Goal: Find contact information: Find contact information

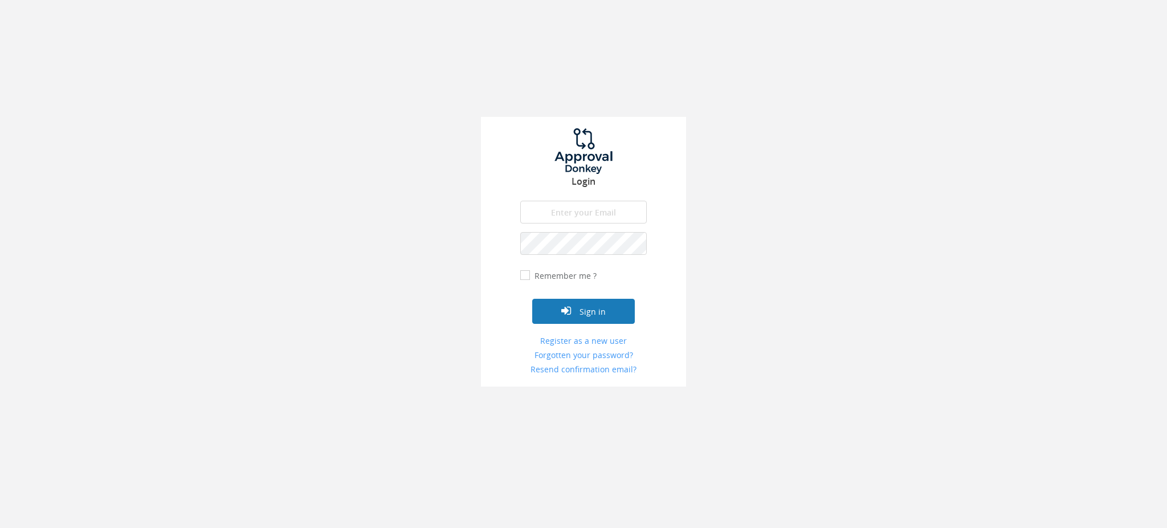
type input "[EMAIL_ADDRESS][DOMAIN_NAME]"
click at [586, 313] on button "Sign in" at bounding box center [583, 311] width 103 height 25
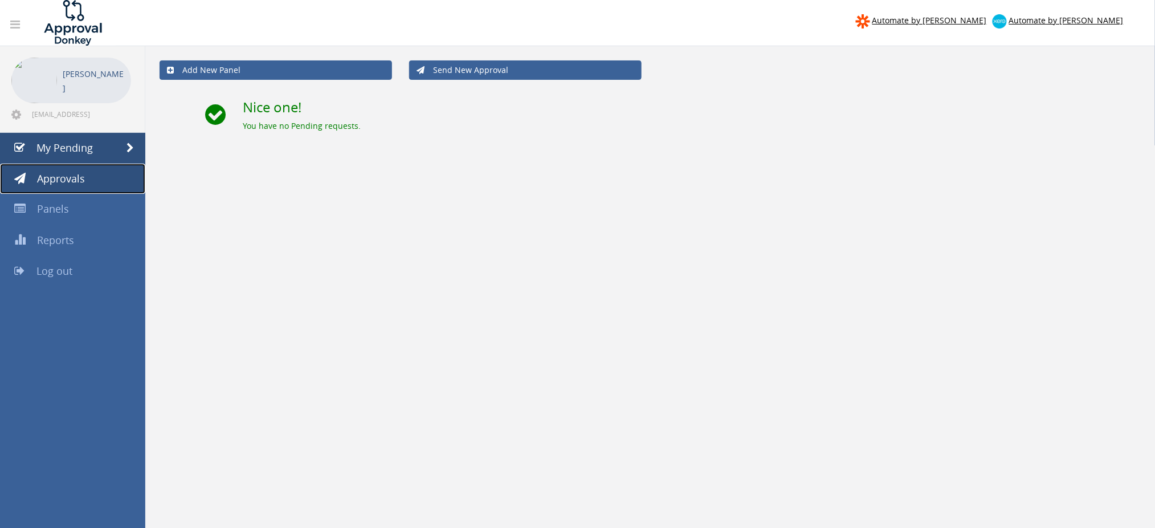
click at [79, 179] on span "Approvals" at bounding box center [61, 179] width 48 height 14
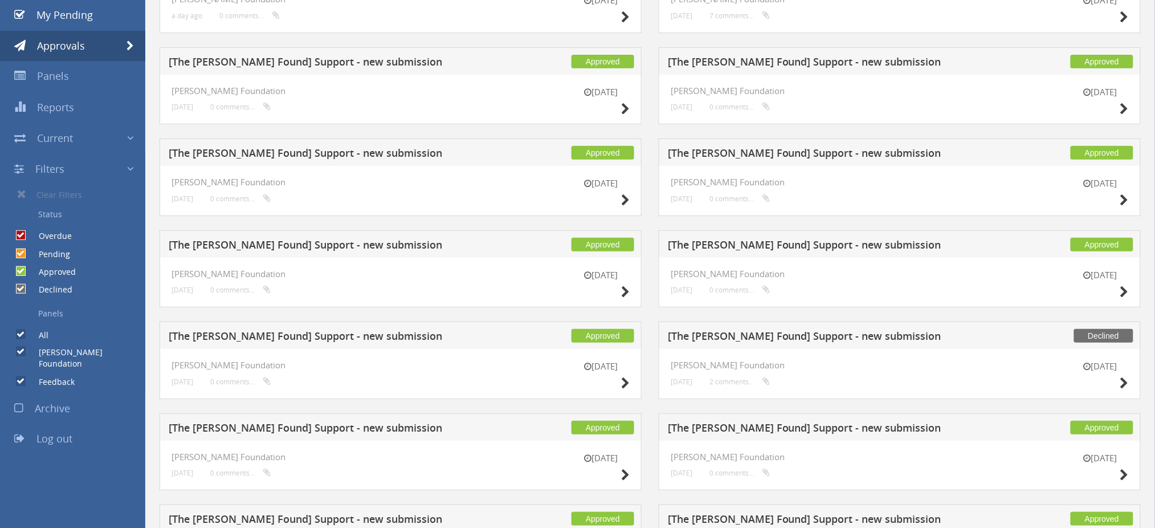
scroll to position [161, 0]
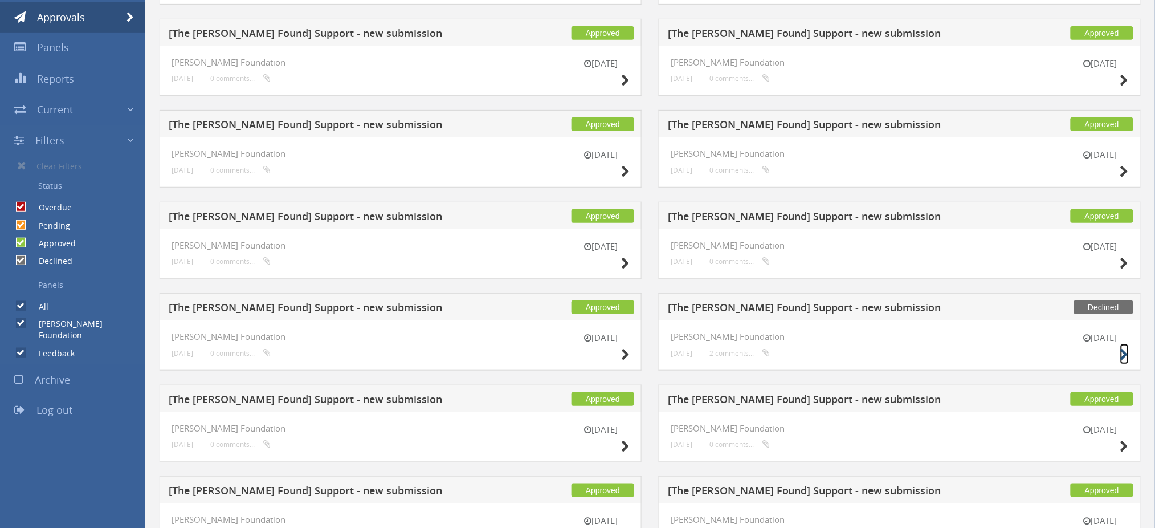
click at [1125, 350] on icon at bounding box center [1124, 355] width 9 height 12
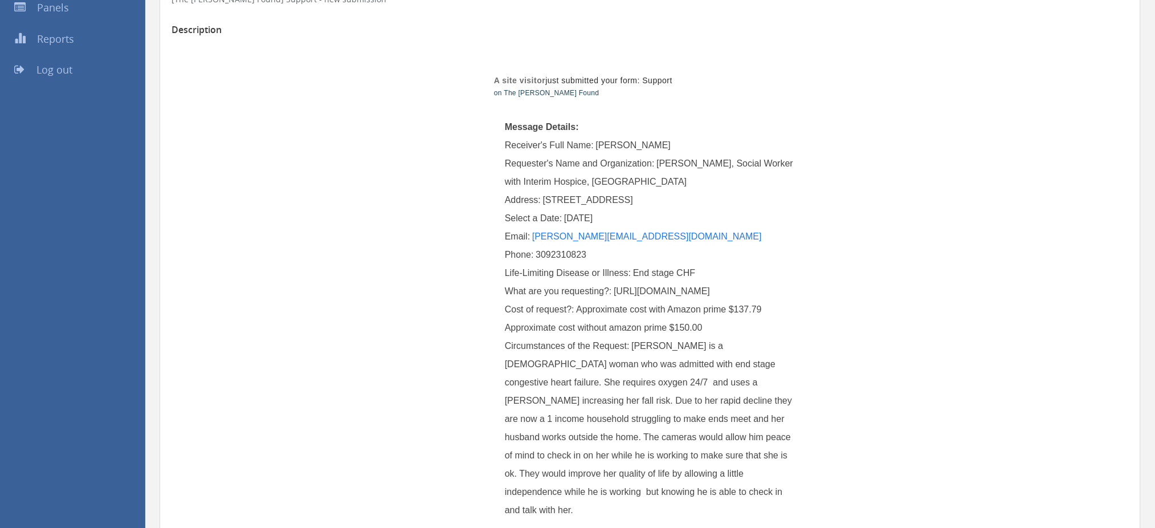
scroll to position [199, 0]
drag, startPoint x: 659, startPoint y: 162, endPoint x: 711, endPoint y: 162, distance: 52.4
click at [711, 162] on span "[PERSON_NAME], Social Worker with Interim Hospice, [GEOGRAPHIC_DATA]" at bounding box center [650, 175] width 291 height 28
copy span "[PERSON_NAME]"
click at [557, 254] on span "3092310823" at bounding box center [561, 257] width 51 height 10
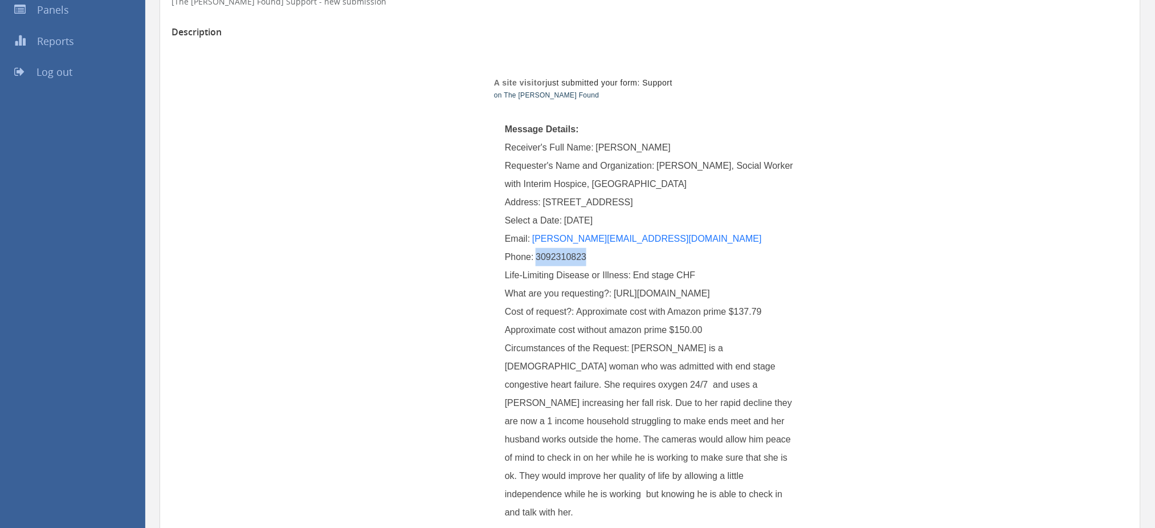
click at [557, 254] on span "3092310823" at bounding box center [561, 257] width 51 height 10
copy span "3092310823"
drag, startPoint x: 547, startPoint y: 199, endPoint x: 605, endPoint y: 202, distance: 57.6
click at [605, 202] on span "[STREET_ADDRESS]" at bounding box center [588, 202] width 90 height 10
drag, startPoint x: 544, startPoint y: 205, endPoint x: 593, endPoint y: 206, distance: 49.0
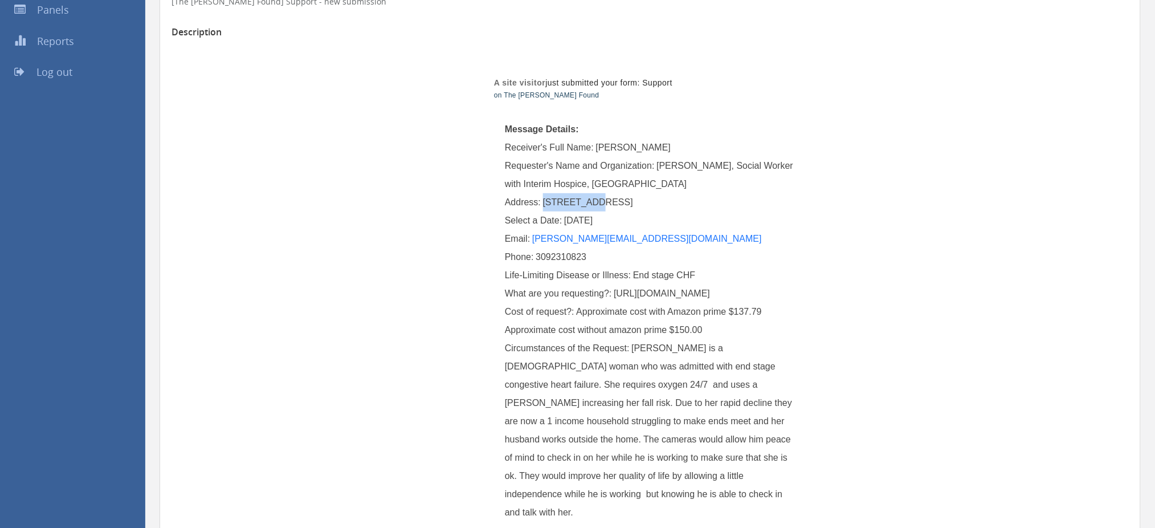
click at [593, 206] on span "[STREET_ADDRESS]" at bounding box center [588, 202] width 90 height 10
drag, startPoint x: 607, startPoint y: 202, endPoint x: 544, endPoint y: 202, distance: 63.3
click at [544, 202] on span "[STREET_ADDRESS]" at bounding box center [588, 202] width 90 height 10
copy span "[STREET_ADDRESS]"
